Goal: Transaction & Acquisition: Purchase product/service

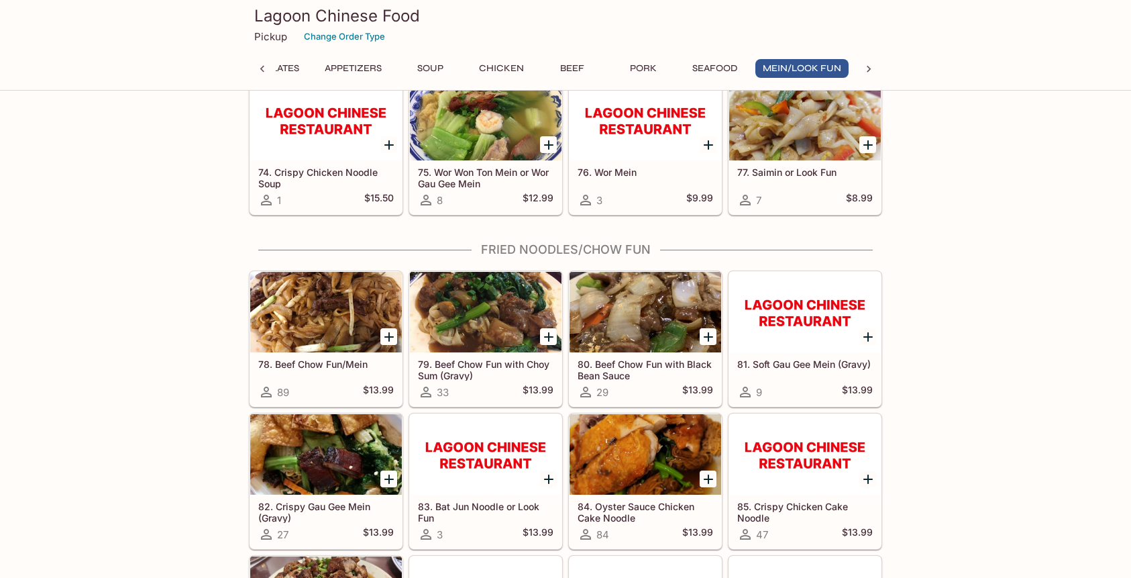
scroll to position [3791, 0]
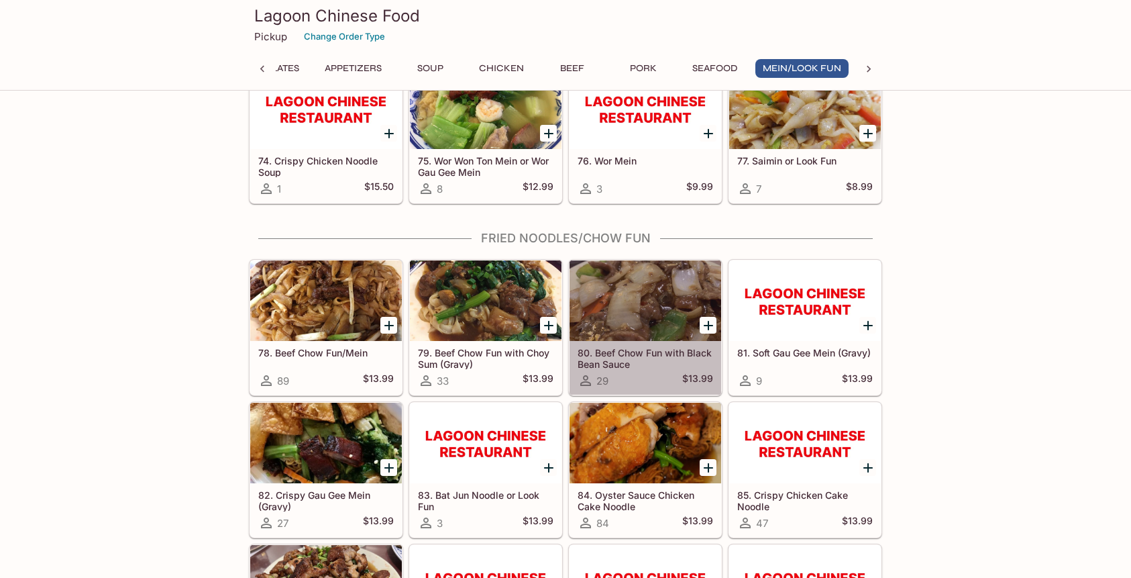
click at [612, 350] on h5 "80. Beef Chow Fun with Black Bean Sauce" at bounding box center [645, 358] width 135 height 22
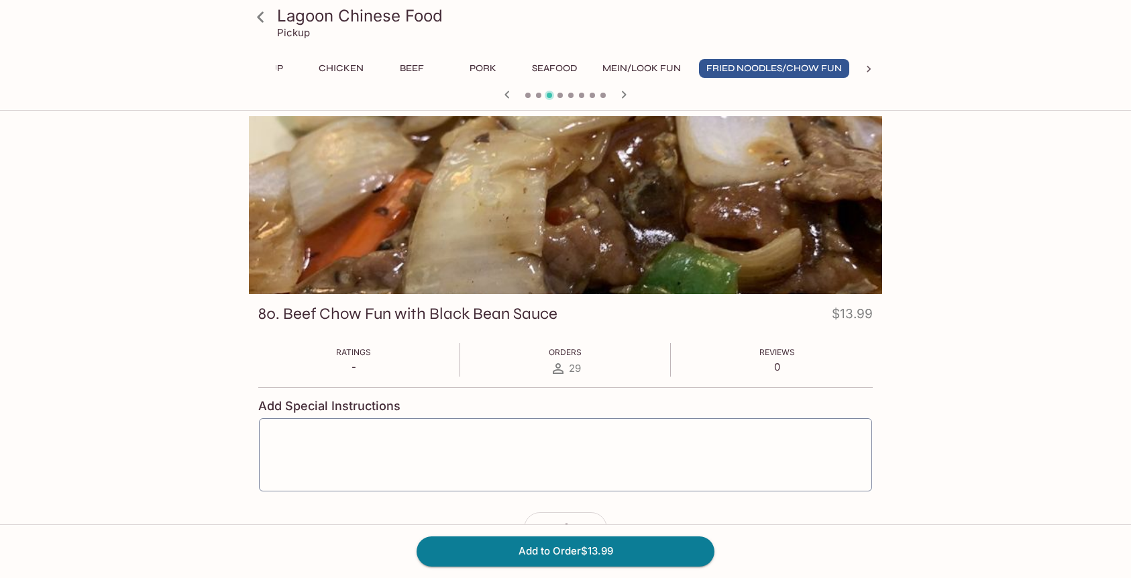
scroll to position [0, 463]
click at [563, 549] on button "Add to Order $13.99" at bounding box center [566, 551] width 298 height 30
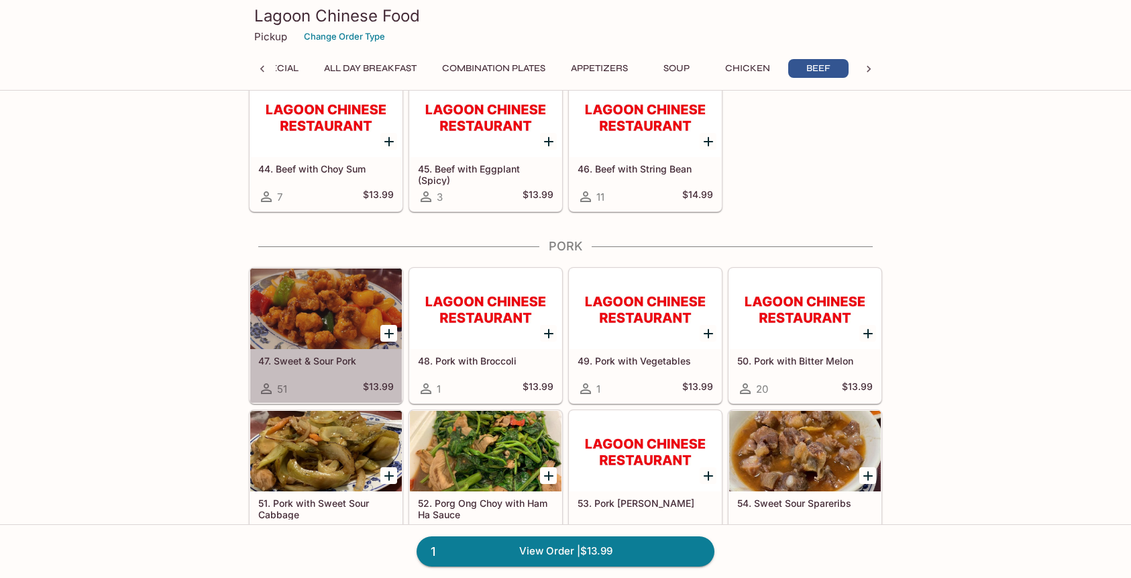
click at [368, 382] on h5 "$13.99" at bounding box center [378, 388] width 31 height 16
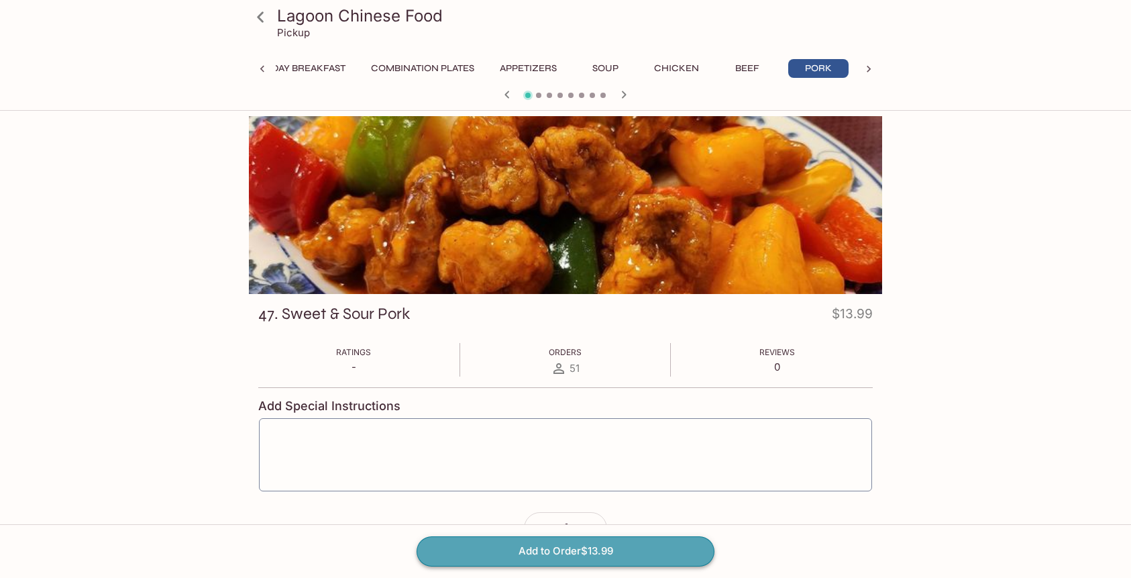
click at [596, 552] on button "Add to Order $13.99" at bounding box center [566, 551] width 298 height 30
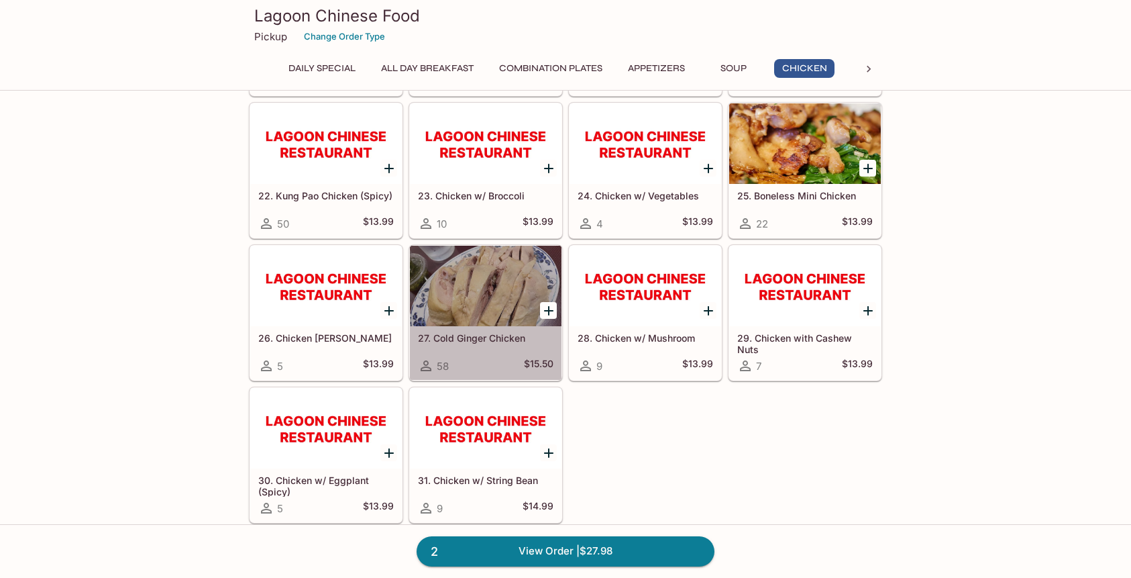
click at [453, 341] on h5 "27. Cold Ginger Chicken" at bounding box center [485, 337] width 135 height 11
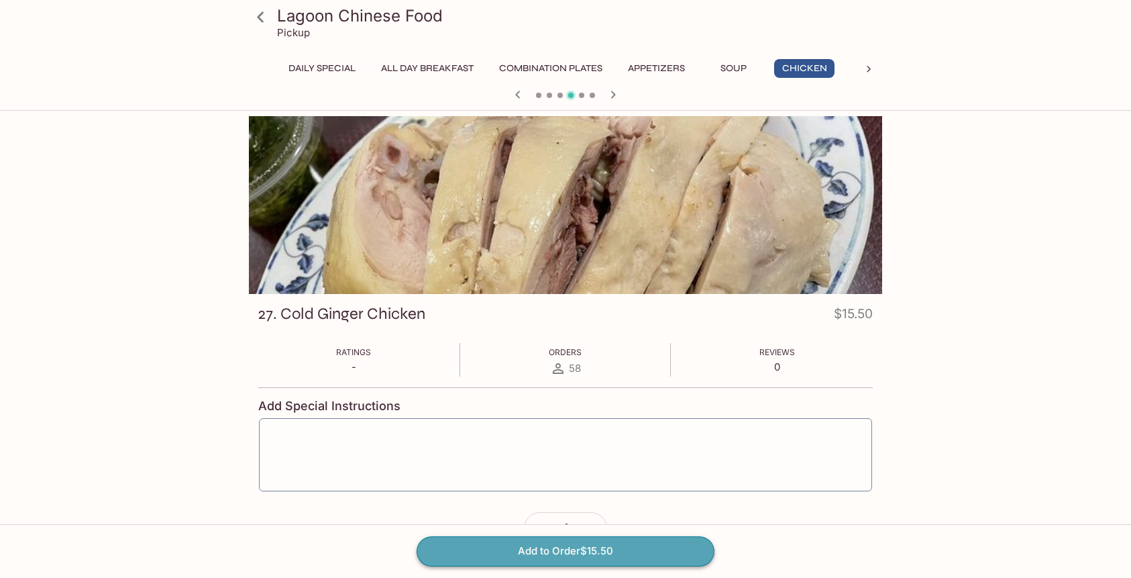
click at [538, 550] on button "Add to Order $15.50" at bounding box center [566, 551] width 298 height 30
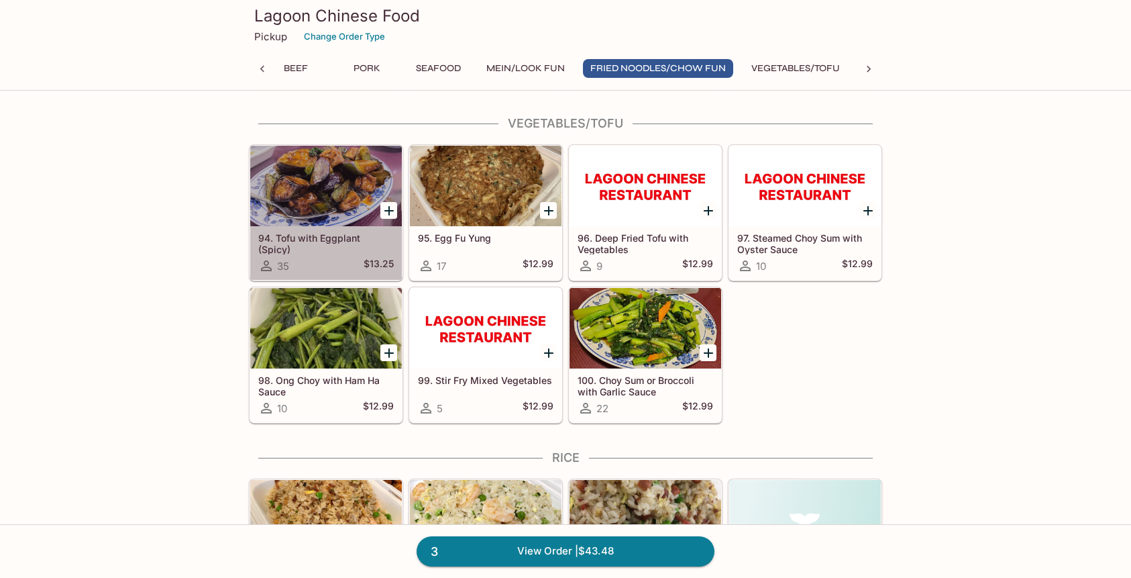
click at [340, 211] on div at bounding box center [326, 186] width 152 height 80
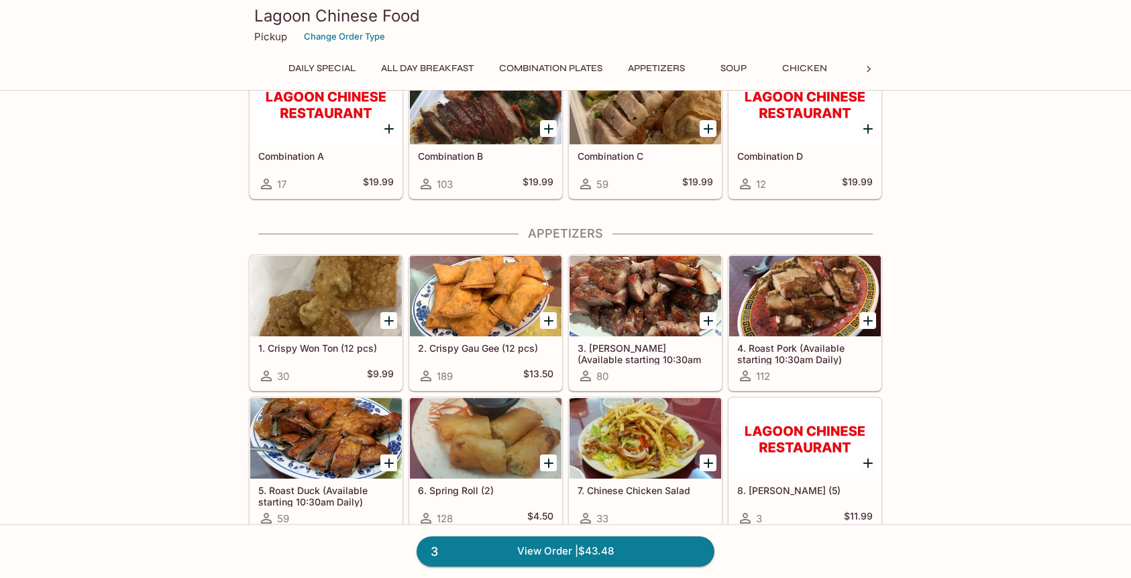
click at [865, 66] on icon at bounding box center [868, 68] width 13 height 13
click at [826, 67] on button "Vegetables/Tofu" at bounding box center [817, 68] width 103 height 19
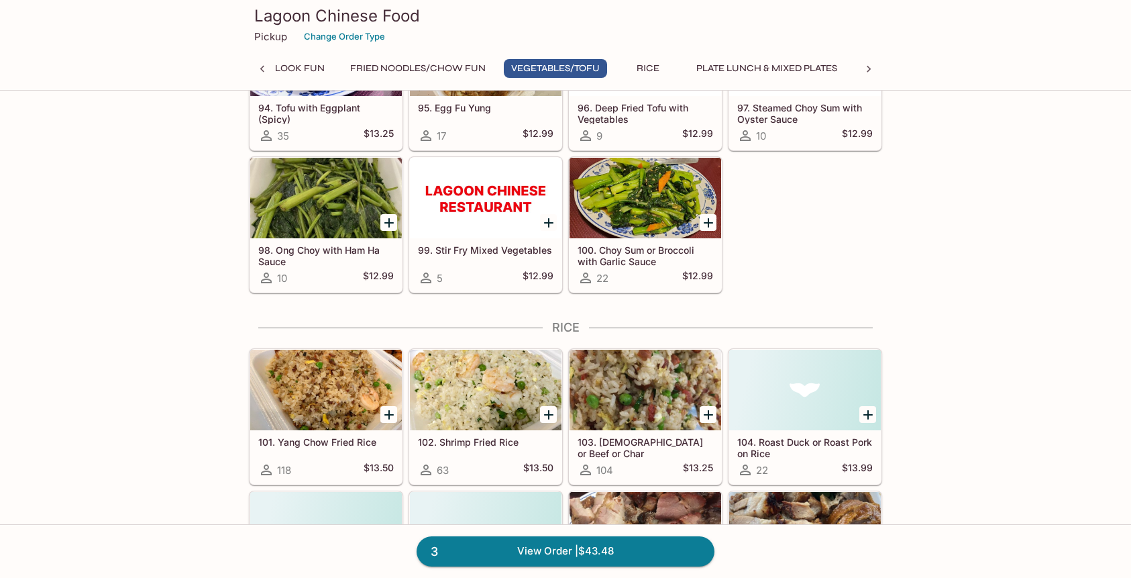
click at [338, 414] on div at bounding box center [326, 389] width 152 height 80
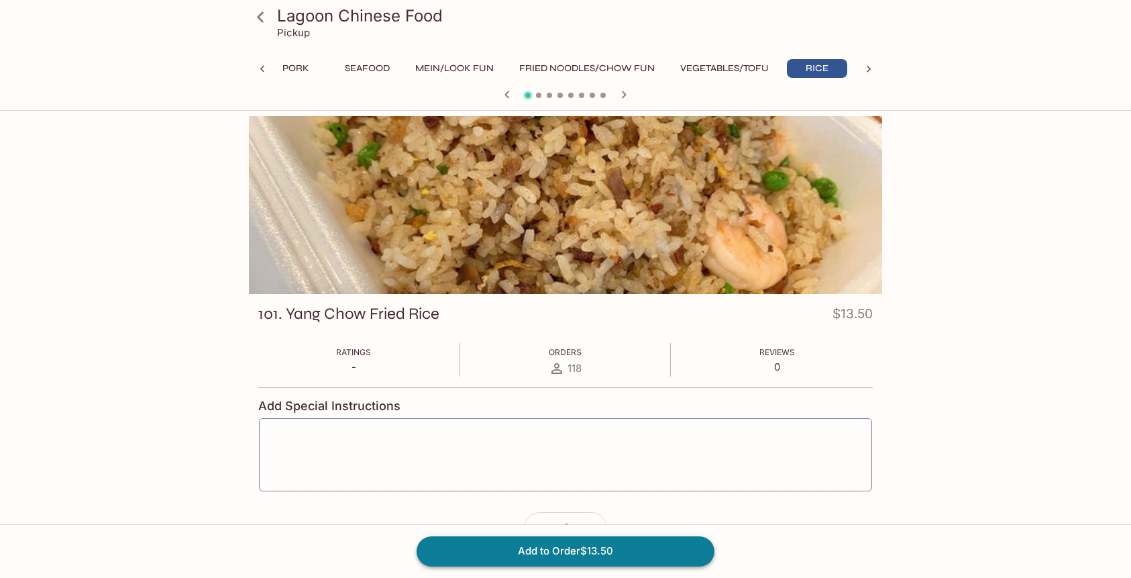
click at [592, 544] on button "Add to Order $13.50" at bounding box center [566, 551] width 298 height 30
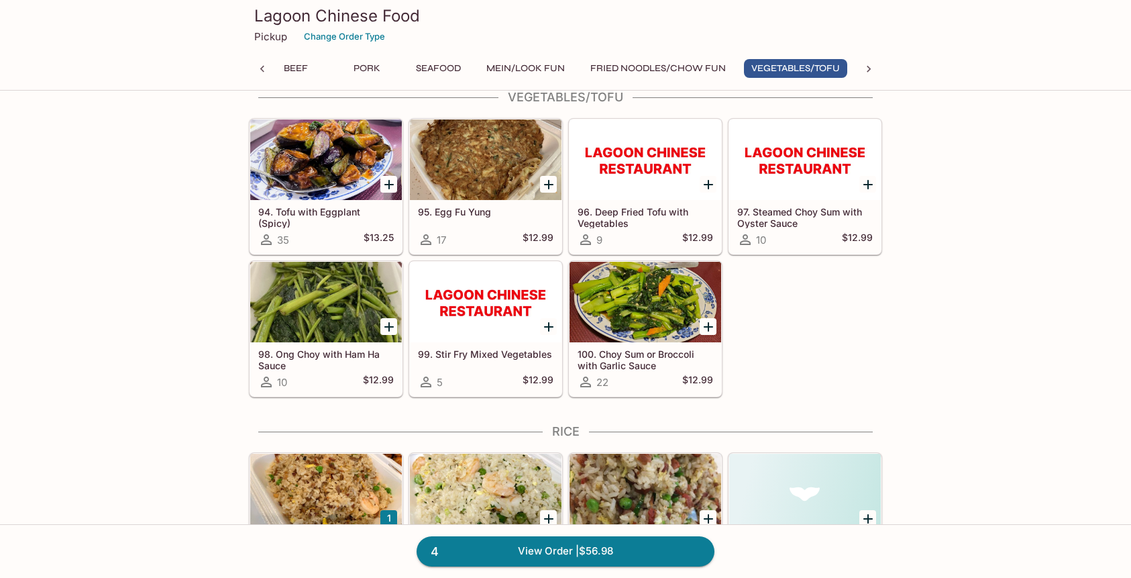
click at [358, 230] on div "94. Tofu with Eggplant (Spicy) 35 $13.25" at bounding box center [326, 227] width 152 height 54
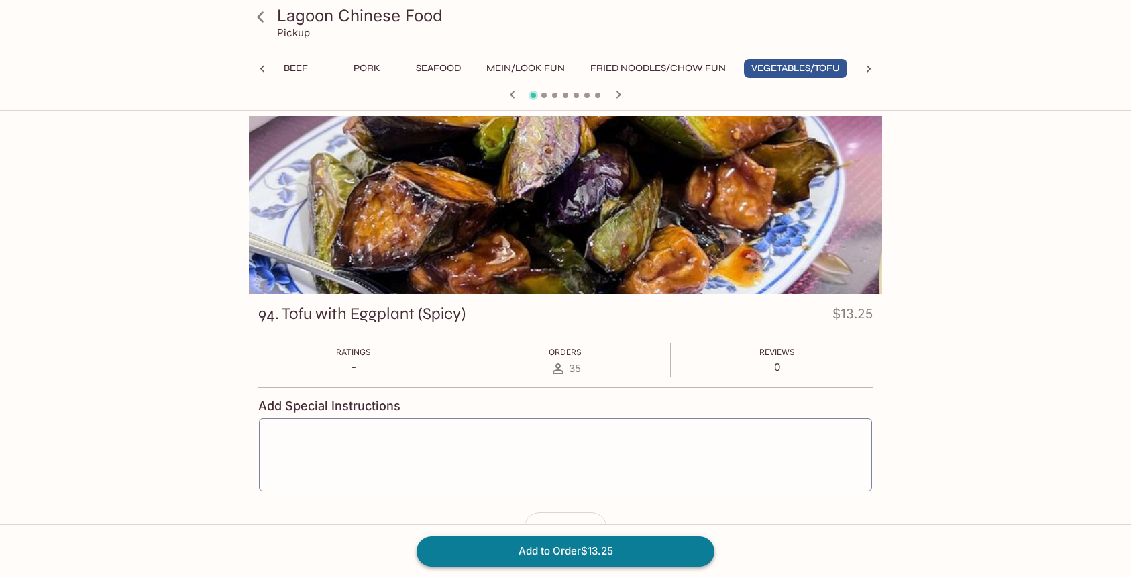
click at [539, 557] on button "Add to Order $13.25" at bounding box center [566, 551] width 298 height 30
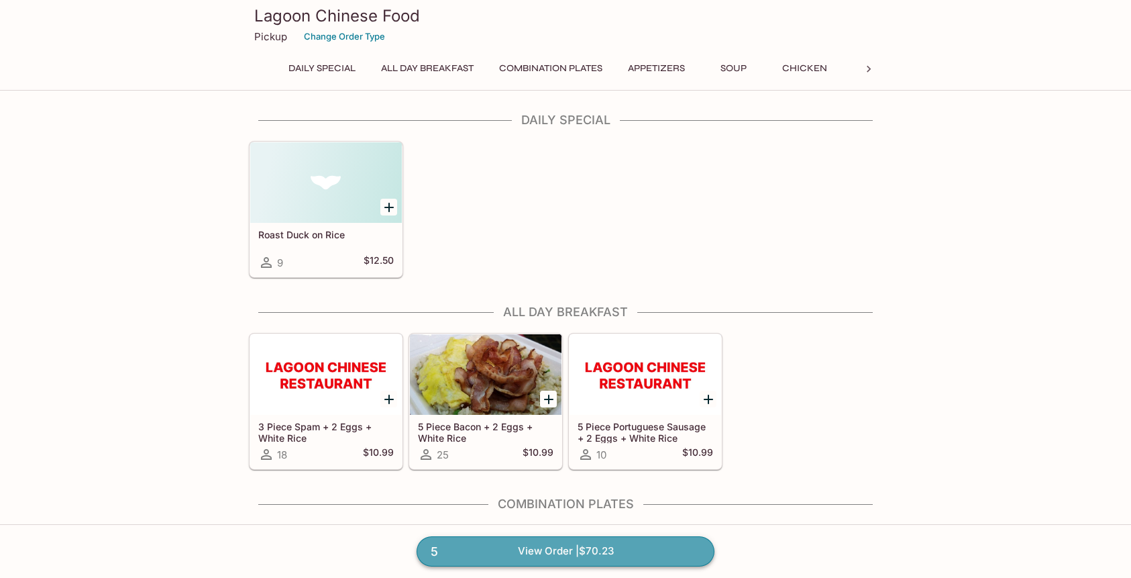
click at [565, 554] on link "5 View Order | $70.23" at bounding box center [566, 551] width 298 height 30
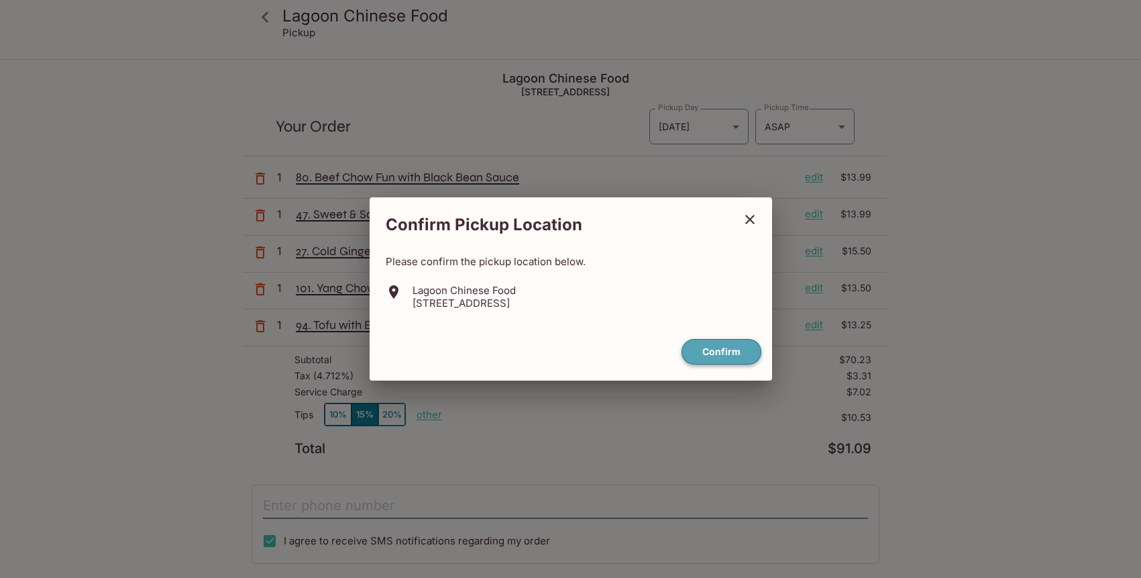
click at [716, 349] on button "Confirm" at bounding box center [721, 352] width 80 height 26
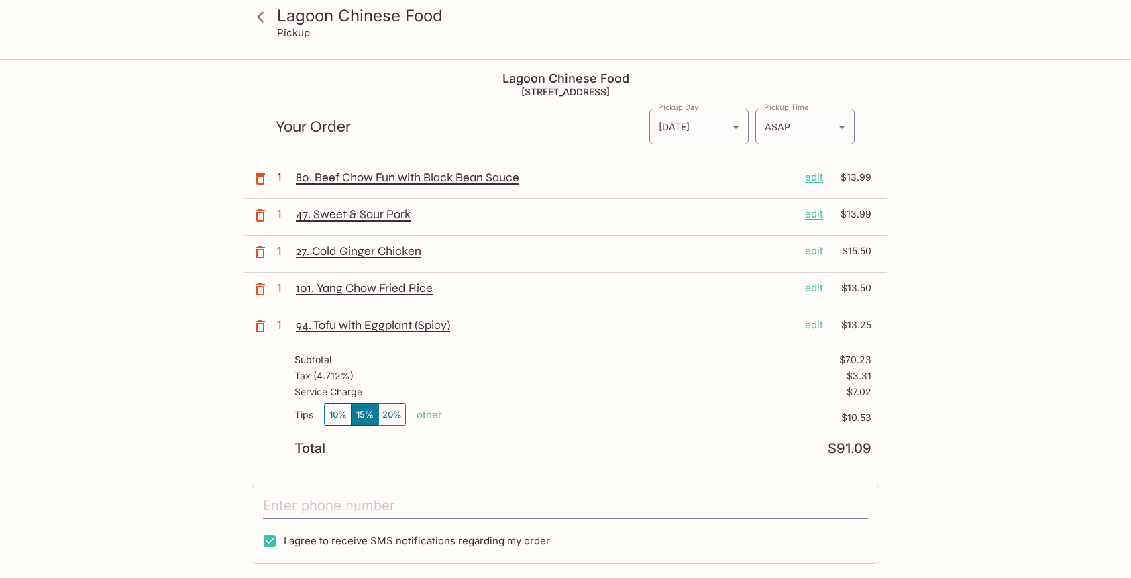
click at [434, 413] on p "other" at bounding box center [429, 414] width 25 height 13
type input "0.00"
click at [590, 446] on div "Total $91.09" at bounding box center [582, 448] width 577 height 13
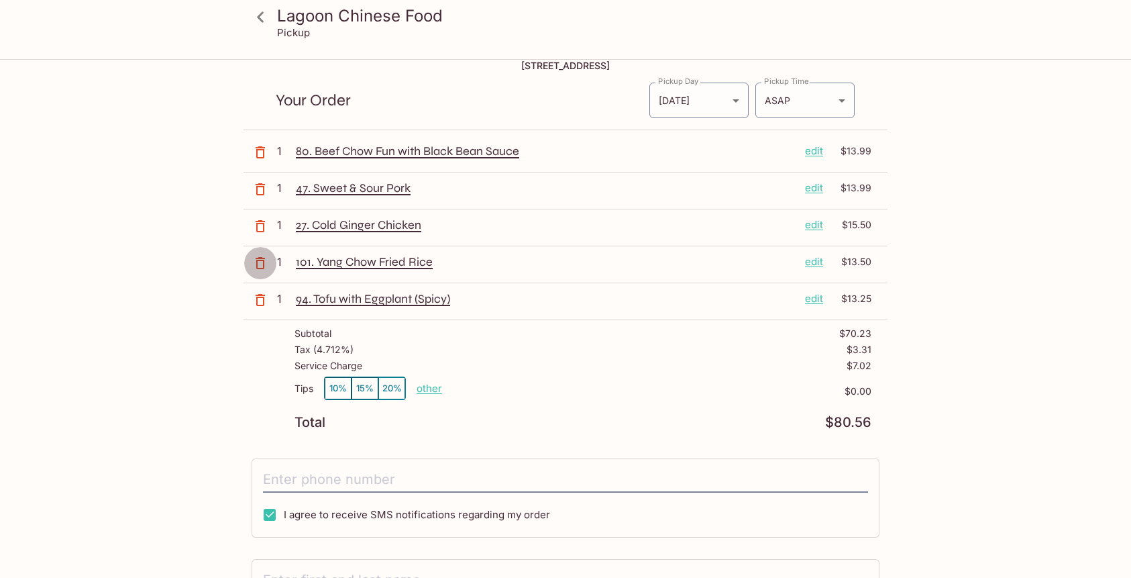
click at [259, 262] on icon "button" at bounding box center [260, 263] width 16 height 16
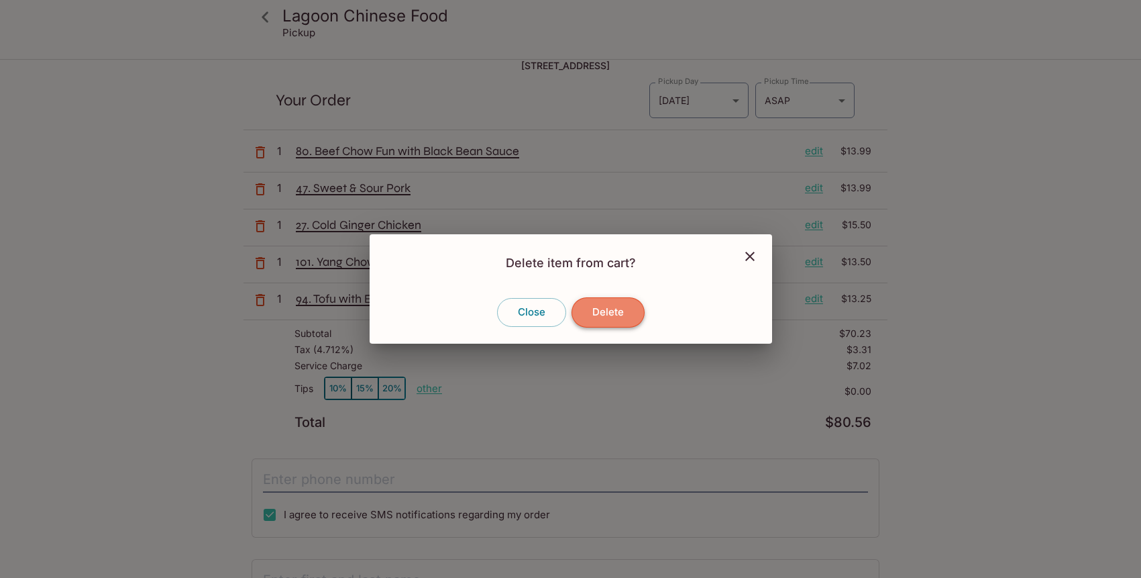
click at [619, 309] on button "Delete" at bounding box center [607, 312] width 73 height 30
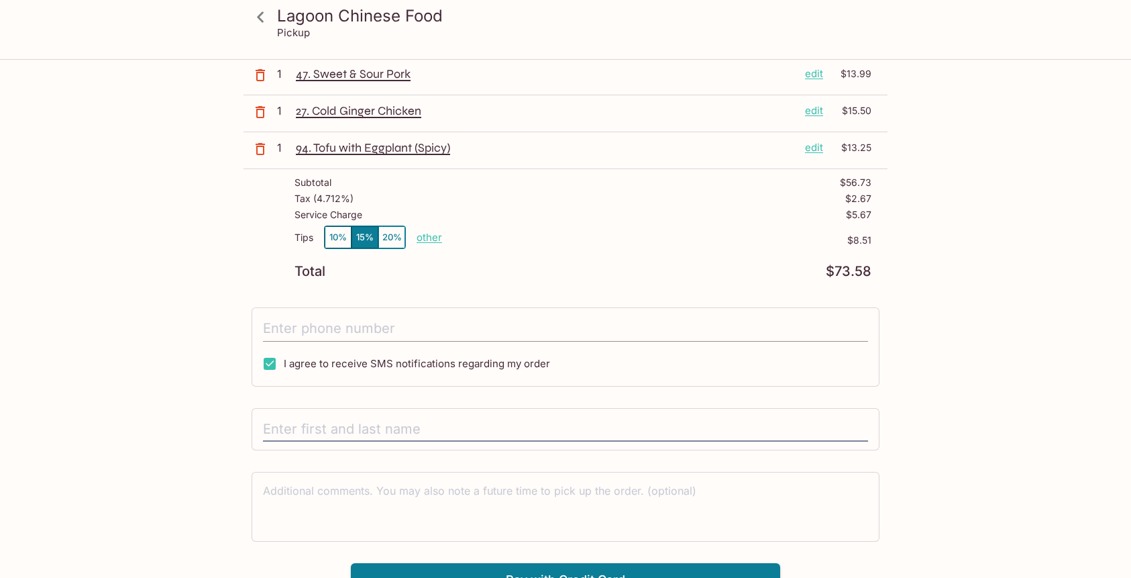
click at [272, 337] on input "tel" at bounding box center [565, 328] width 605 height 25
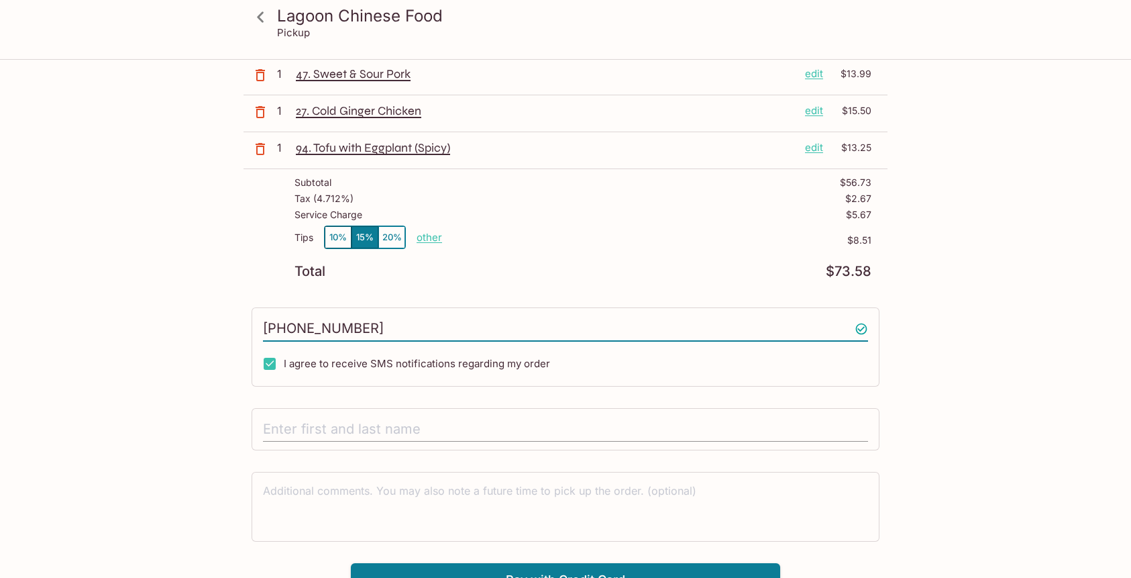
type input "[PHONE_NUMBER]"
click at [280, 428] on input "text" at bounding box center [565, 429] width 605 height 25
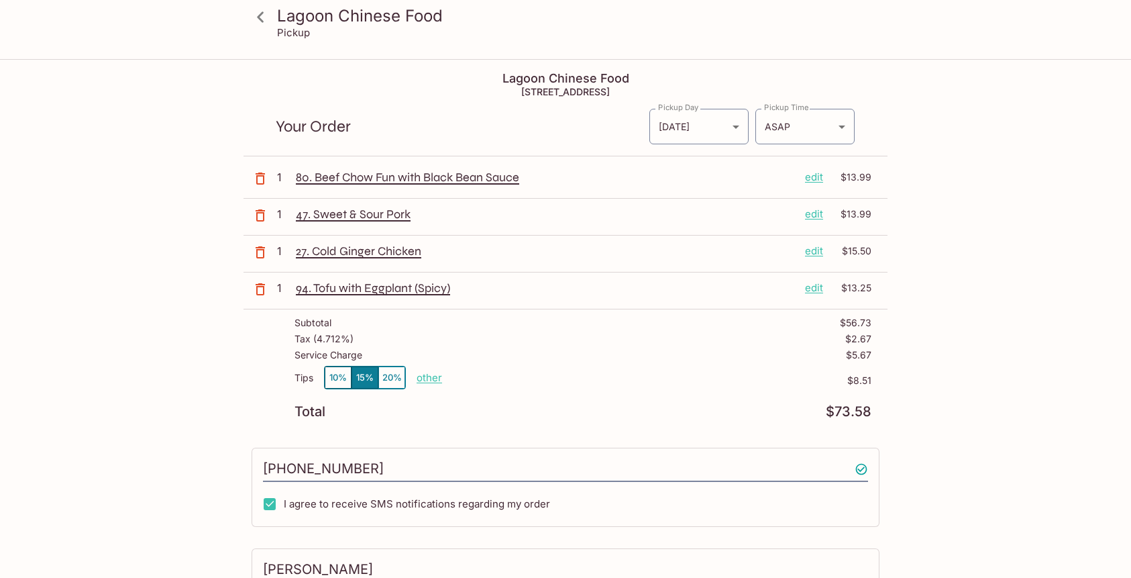
type input "[PERSON_NAME]"
click at [264, 16] on icon at bounding box center [260, 16] width 23 height 23
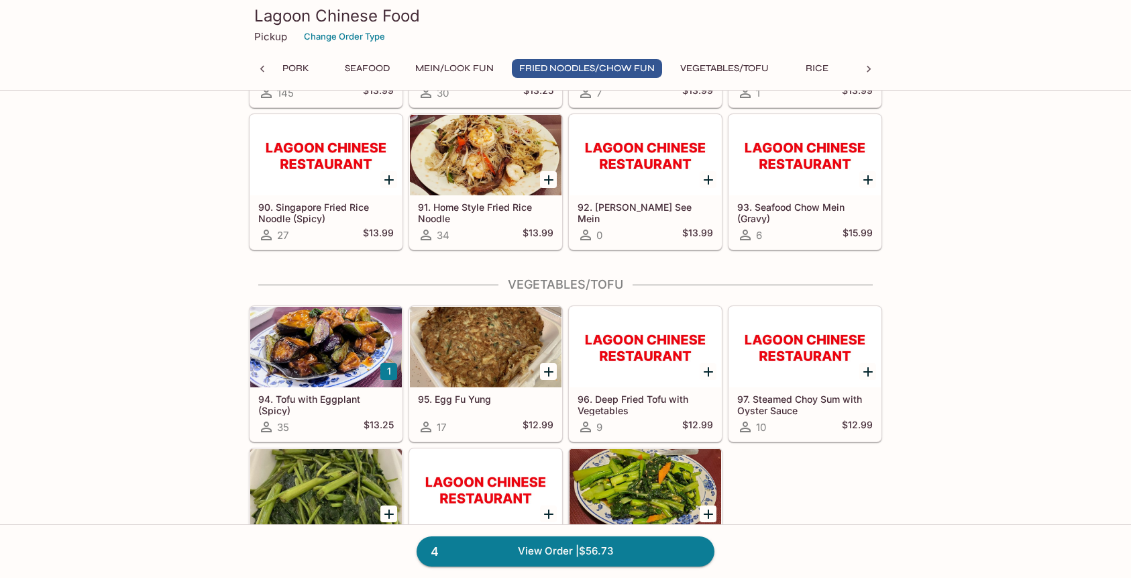
scroll to position [4308, 0]
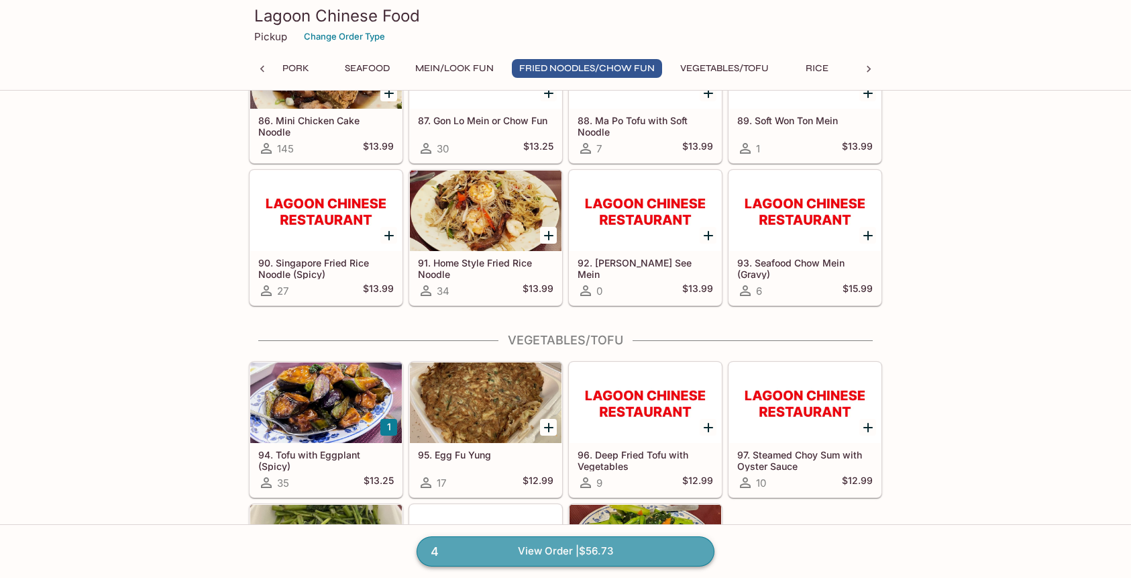
click at [586, 551] on link "4 View Order | $56.73" at bounding box center [566, 551] width 298 height 30
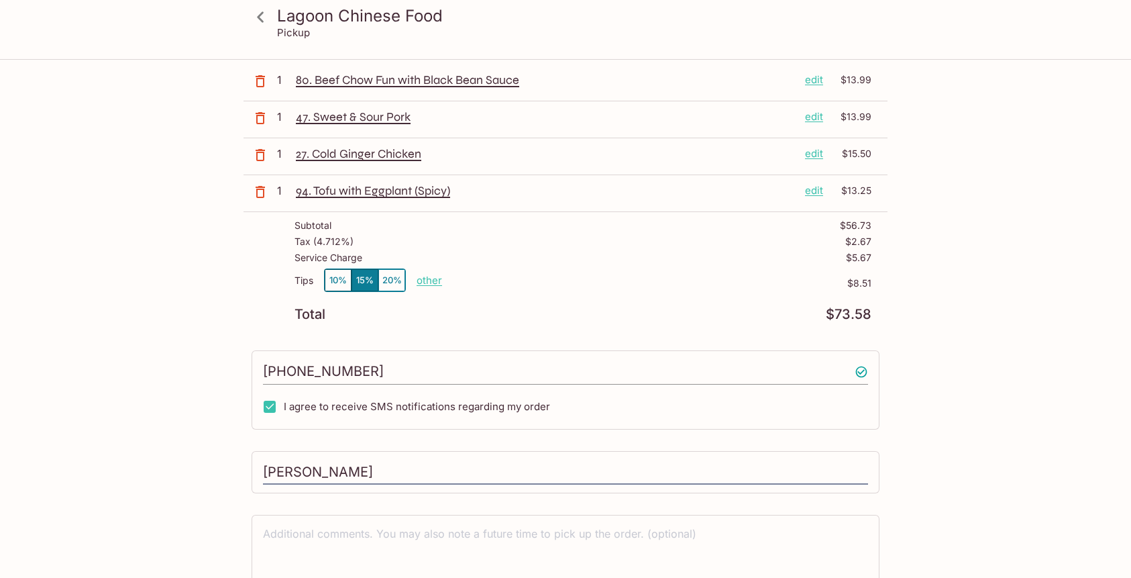
scroll to position [159, 0]
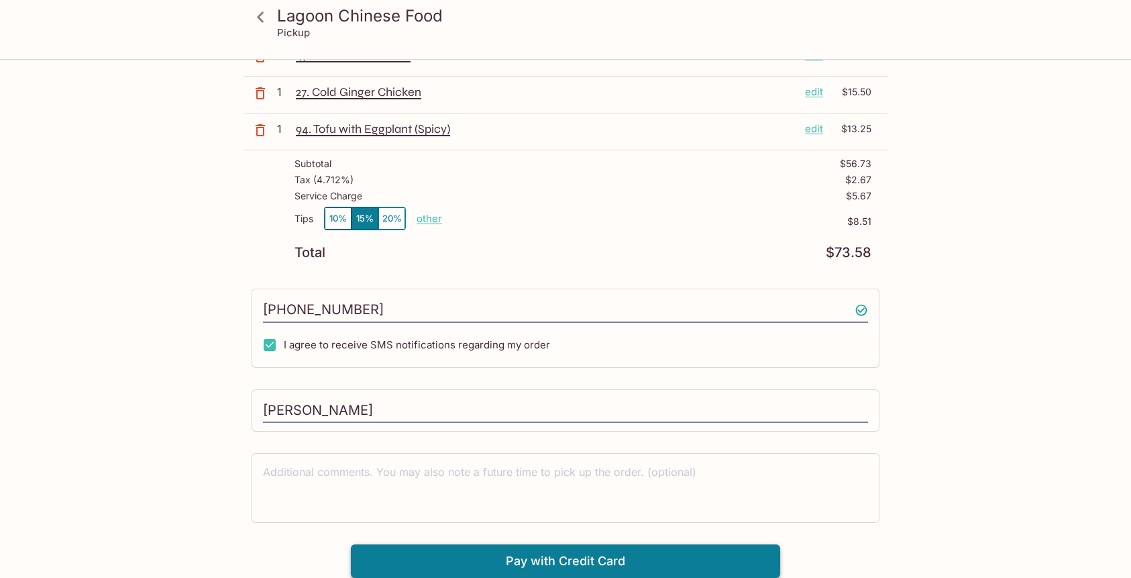
click at [590, 569] on button "Pay with Credit Card" at bounding box center [565, 561] width 429 height 34
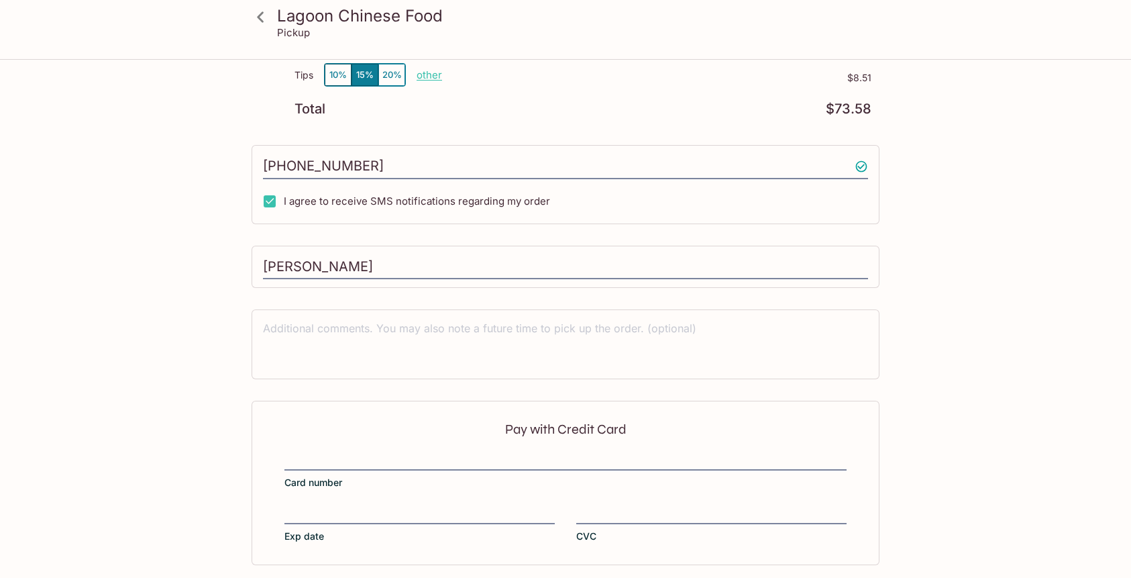
scroll to position [360, 0]
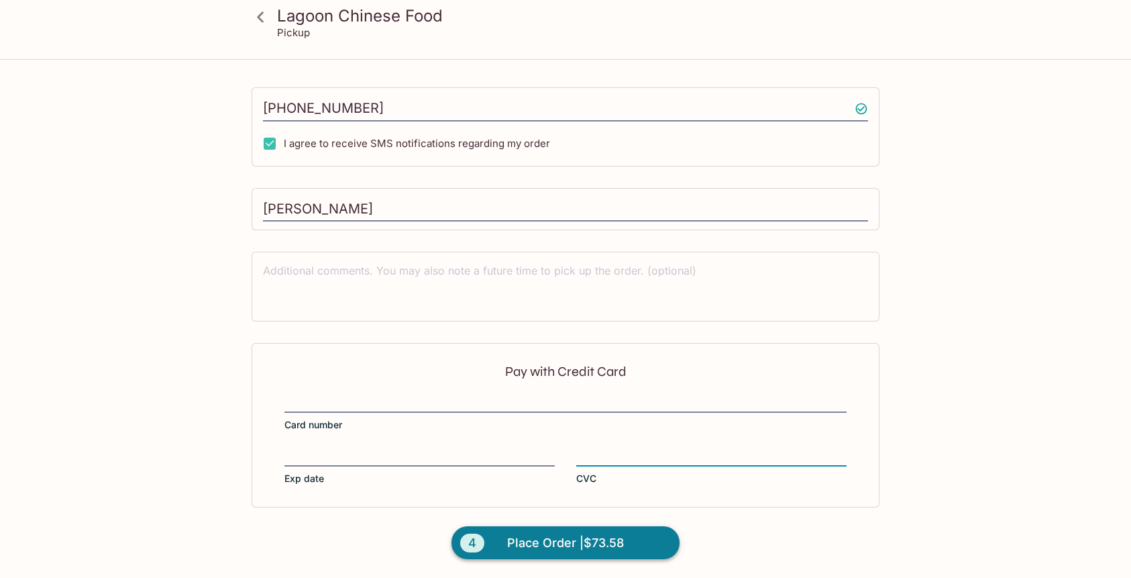
click at [612, 544] on span "Place Order | $73.58" at bounding box center [565, 542] width 117 height 21
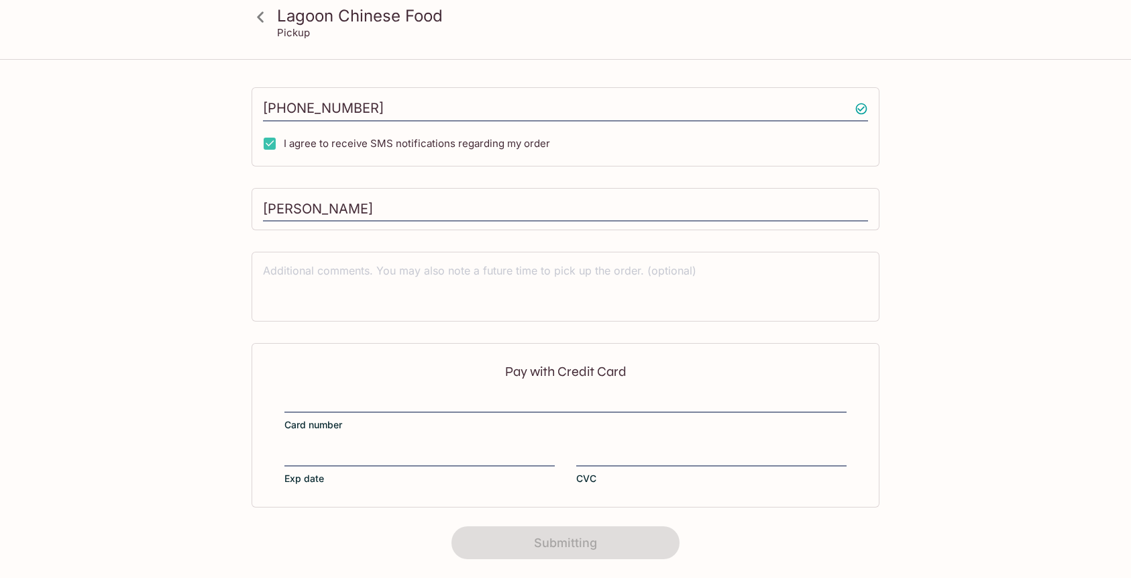
scroll to position [202, 0]
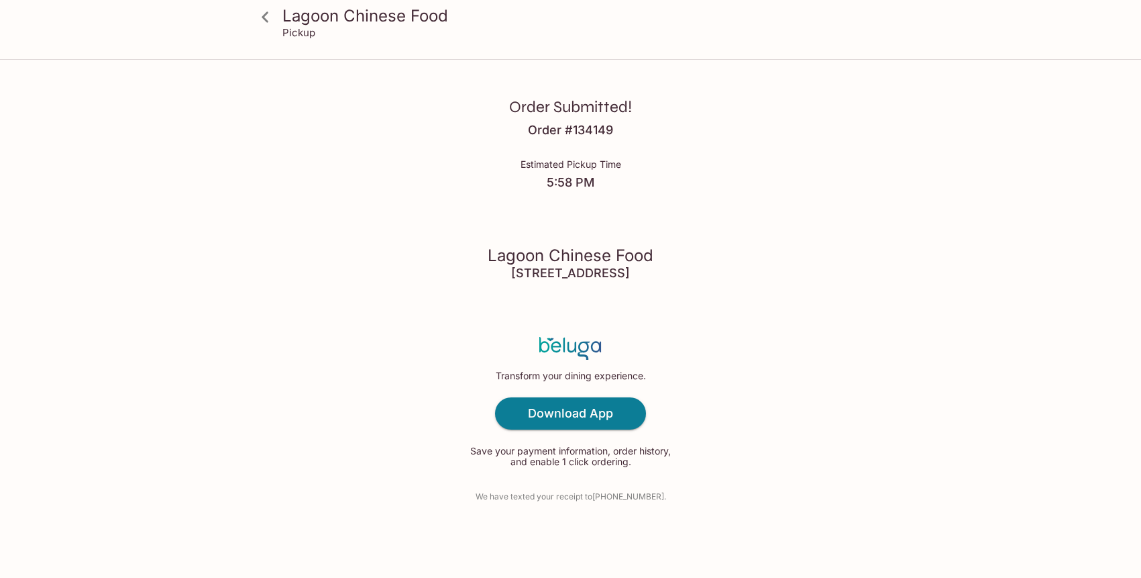
click at [262, 15] on icon at bounding box center [265, 16] width 23 height 23
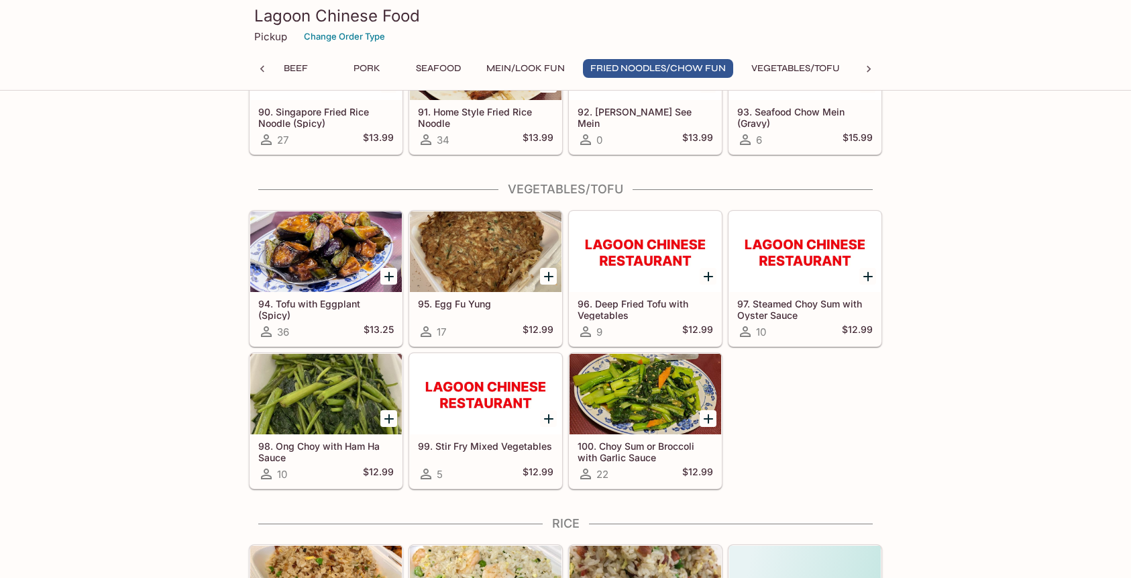
scroll to position [4457, 0]
